Goal: Manage account settings

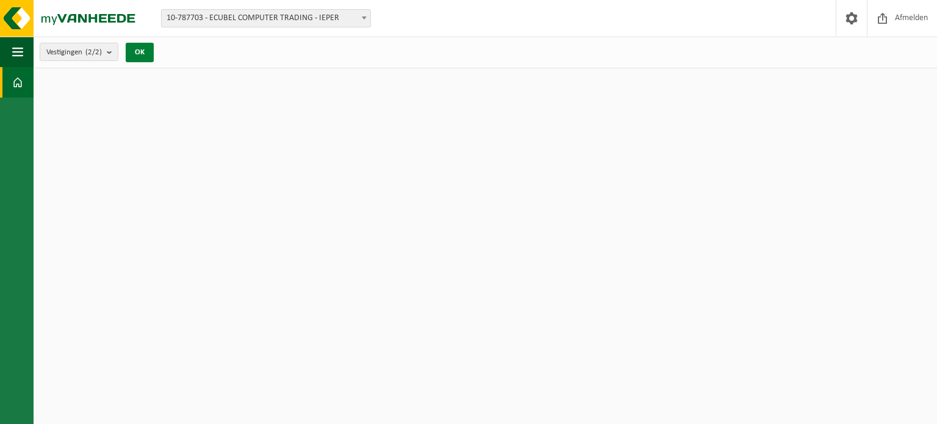
click at [145, 51] on button "OK" at bounding box center [140, 53] width 28 height 20
click at [131, 43] on div "OK" at bounding box center [139, 53] width 30 height 20
click at [15, 54] on span "button" at bounding box center [17, 52] width 11 height 30
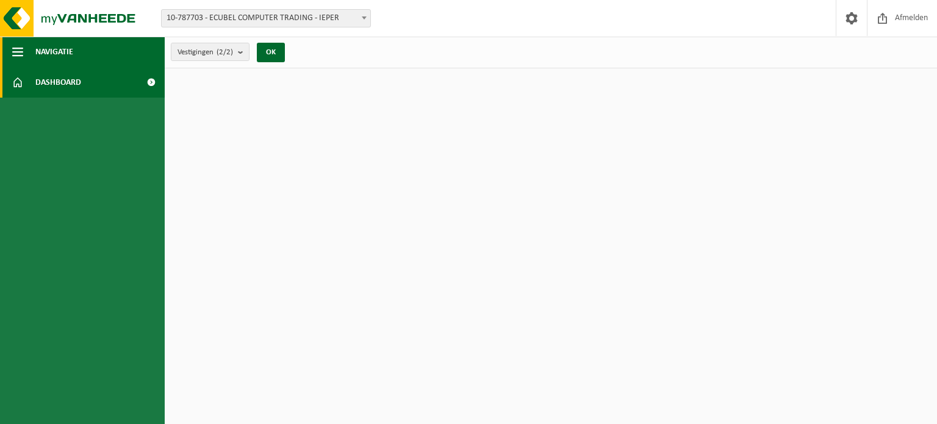
click at [66, 50] on span "Navigatie" at bounding box center [54, 52] width 38 height 30
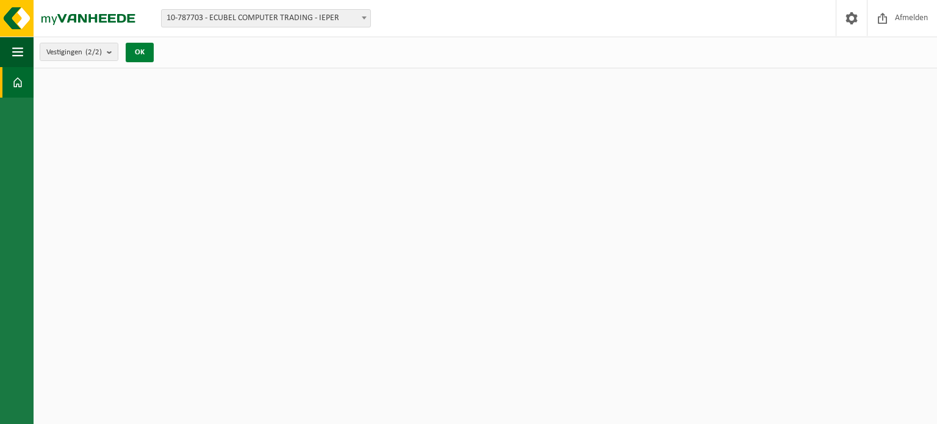
click at [129, 51] on button "OK" at bounding box center [140, 53] width 28 height 20
click at [106, 53] on button "Vestigingen (2/2)" at bounding box center [79, 52] width 79 height 18
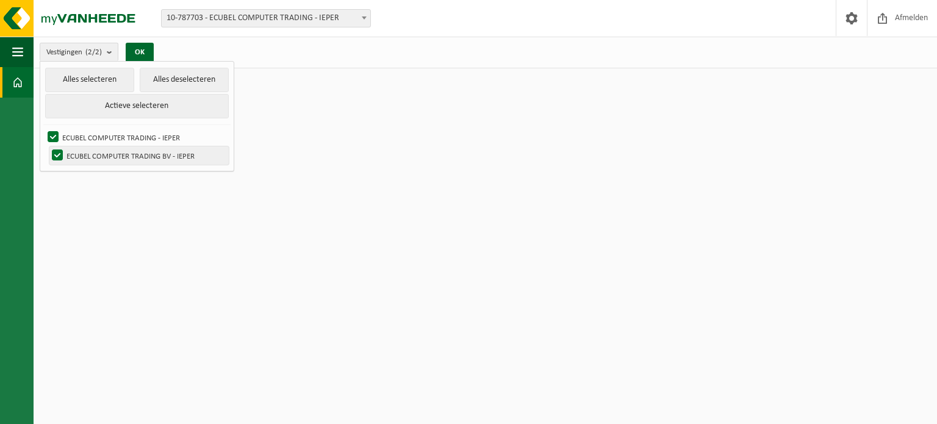
click at [136, 160] on label "ECUBEL COMPUTER TRADING BV - IEPER" at bounding box center [138, 155] width 179 height 18
click at [48, 146] on input "ECUBEL COMPUTER TRADING BV - IEPER" at bounding box center [47, 146] width 1 height 1
click at [136, 158] on label "ECUBEL COMPUTER TRADING BV - IEPER" at bounding box center [138, 155] width 179 height 18
click at [48, 146] on input "ECUBEL COMPUTER TRADING BV - IEPER" at bounding box center [47, 146] width 1 height 1
checkbox input "true"
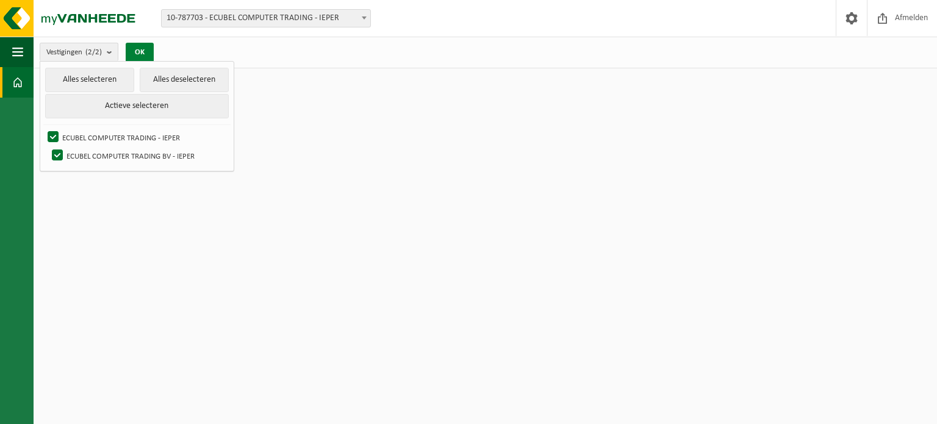
click at [138, 50] on button "OK" at bounding box center [140, 53] width 28 height 20
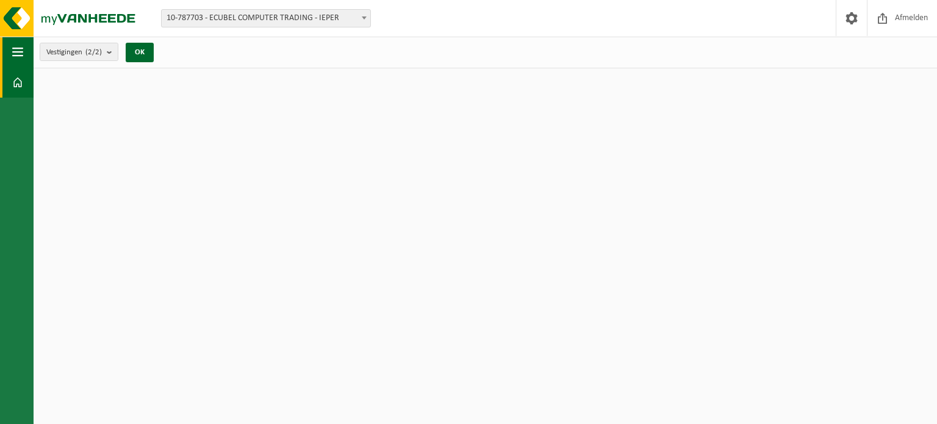
click at [15, 53] on span "button" at bounding box center [17, 52] width 11 height 30
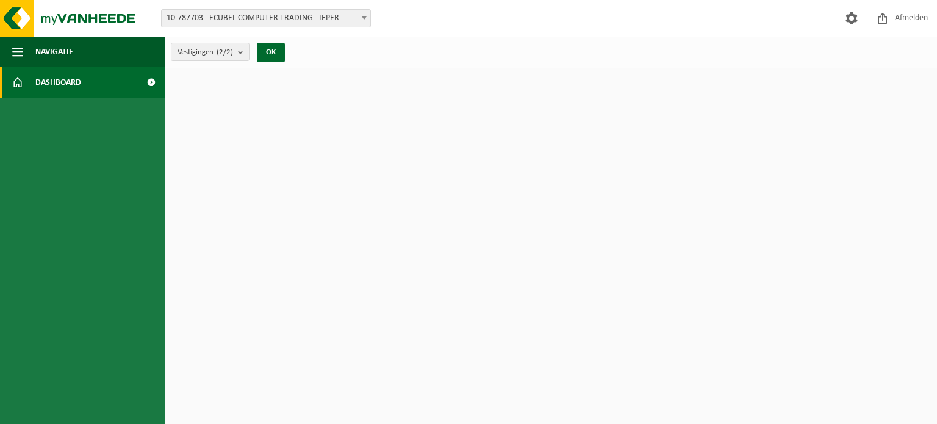
click at [48, 82] on span "Dashboard" at bounding box center [58, 82] width 46 height 30
click at [153, 81] on span at bounding box center [150, 82] width 27 height 30
click at [56, 84] on span "Dashboard" at bounding box center [58, 82] width 46 height 30
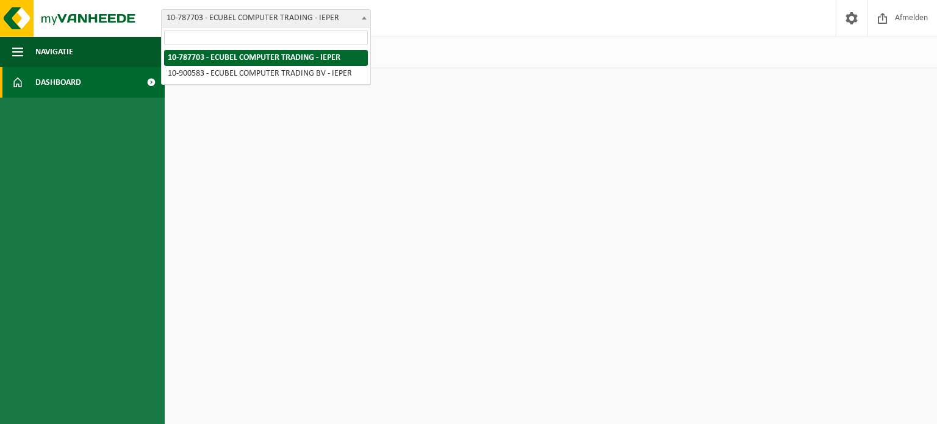
click at [366, 16] on span at bounding box center [364, 18] width 12 height 16
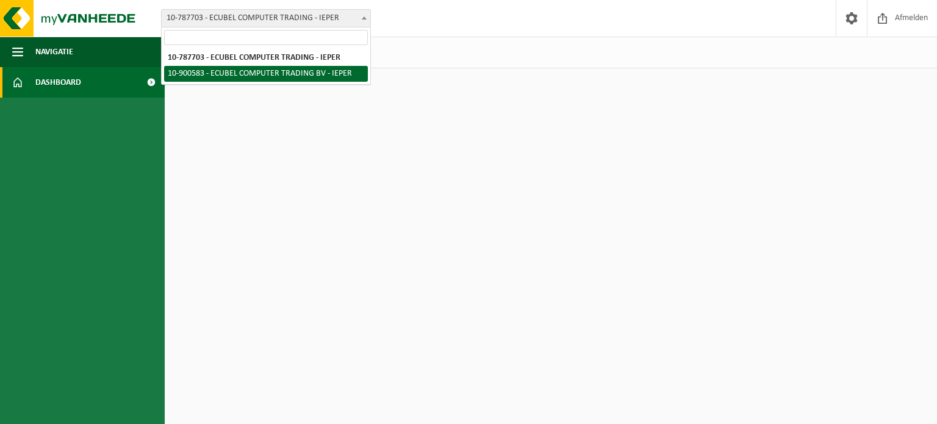
select select "119194"
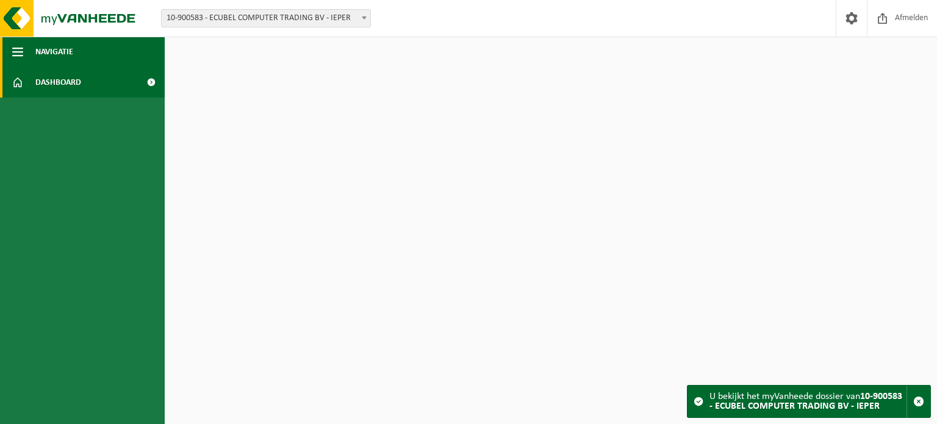
click at [75, 52] on button "Navigatie" at bounding box center [82, 52] width 165 height 30
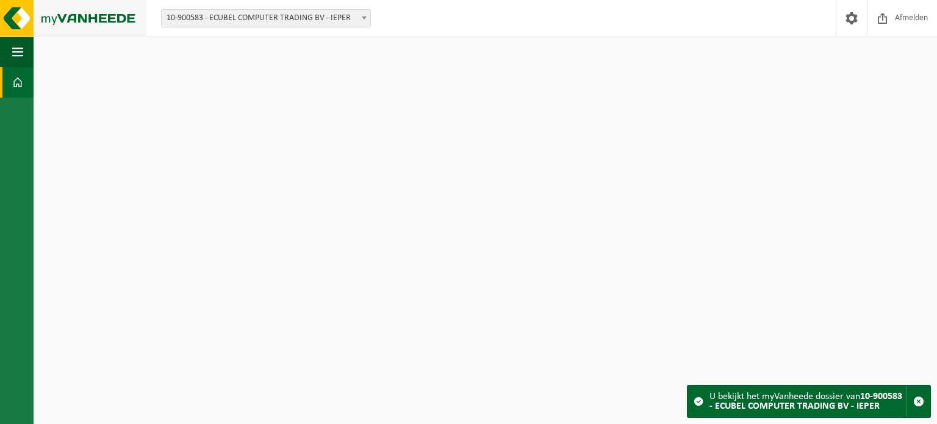
click at [0, 13] on img at bounding box center [73, 18] width 146 height 37
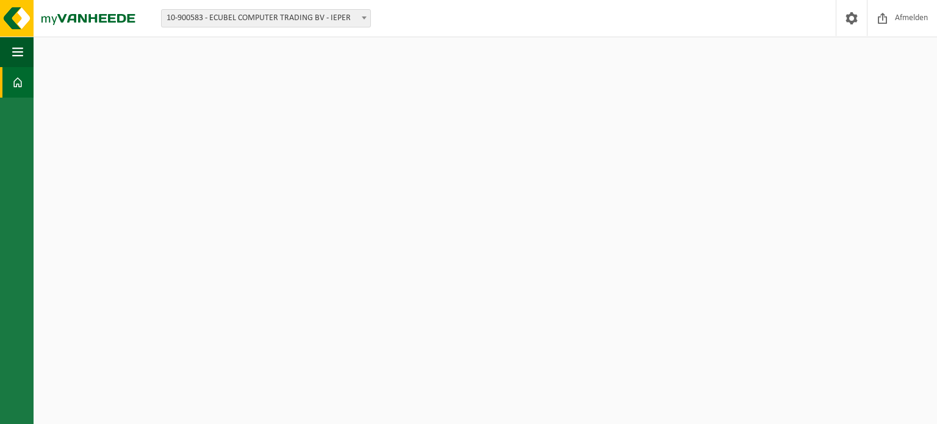
click at [584, 87] on html "Vestiging: 10-787703 - ECUBEL COMPUTER TRADING - IEPER 10-900583 - ECUBEL COMPU…" at bounding box center [468, 212] width 937 height 424
click at [848, 15] on span at bounding box center [851, 18] width 18 height 36
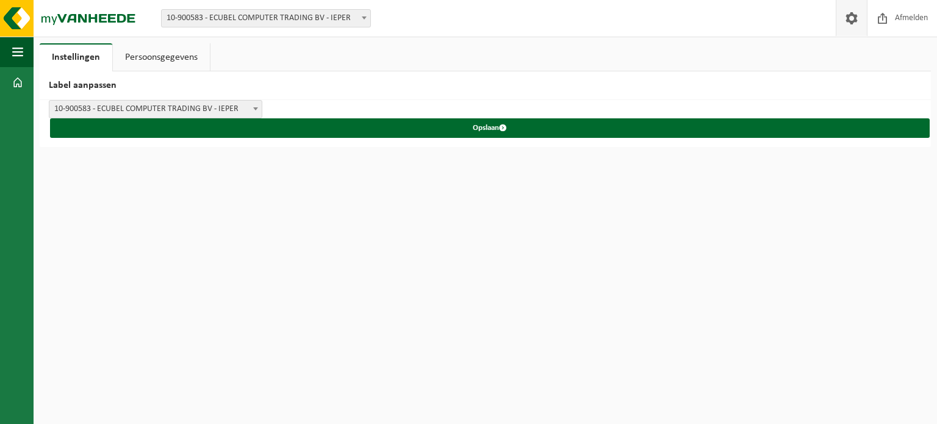
click at [849, 21] on span at bounding box center [851, 18] width 18 height 36
